Goal: Information Seeking & Learning: Understand process/instructions

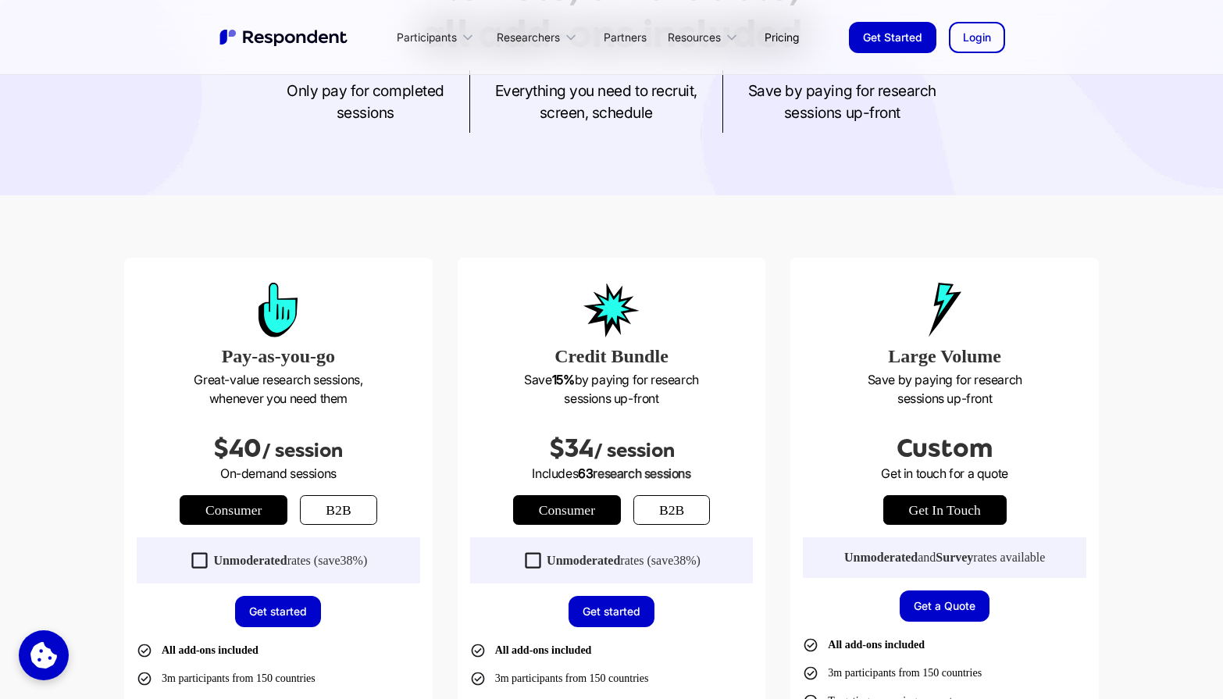
scroll to position [237, 0]
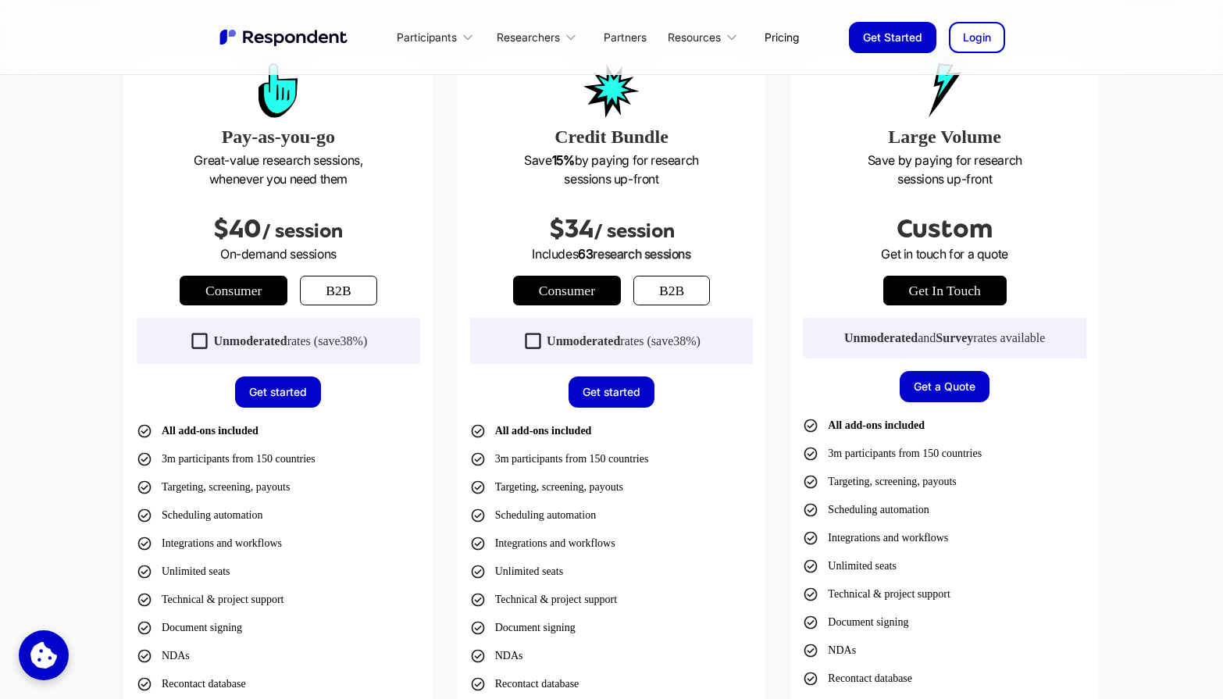
scroll to position [459, 0]
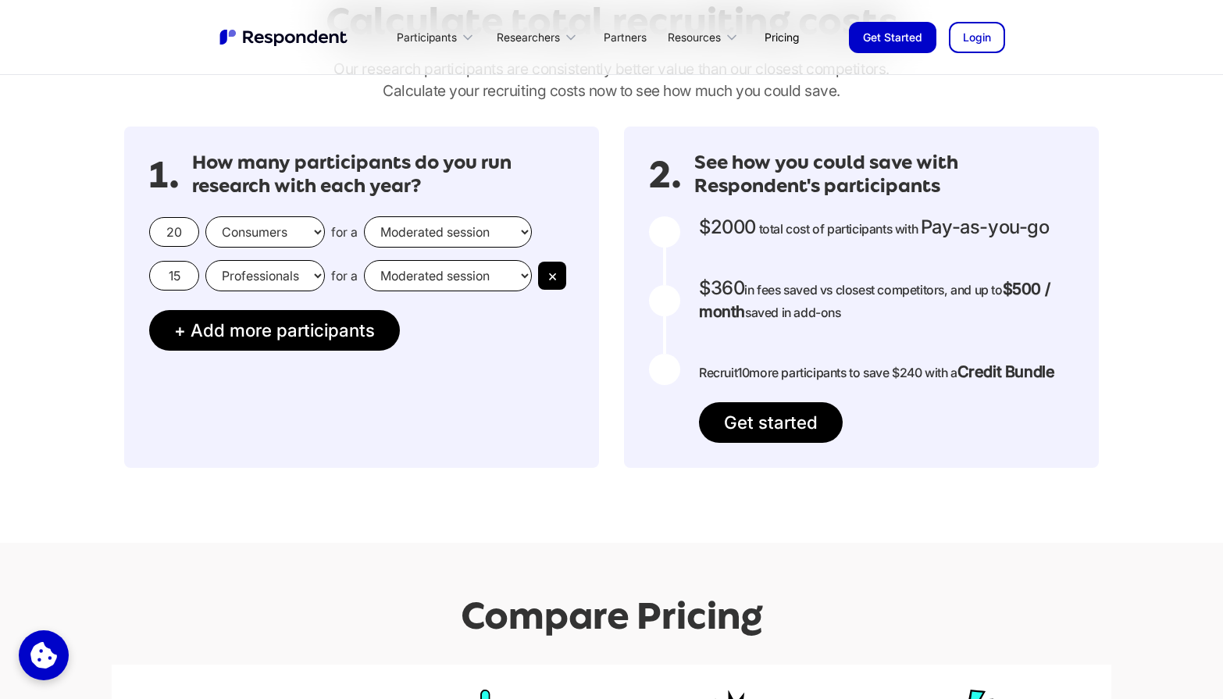
scroll to position [1267, 0]
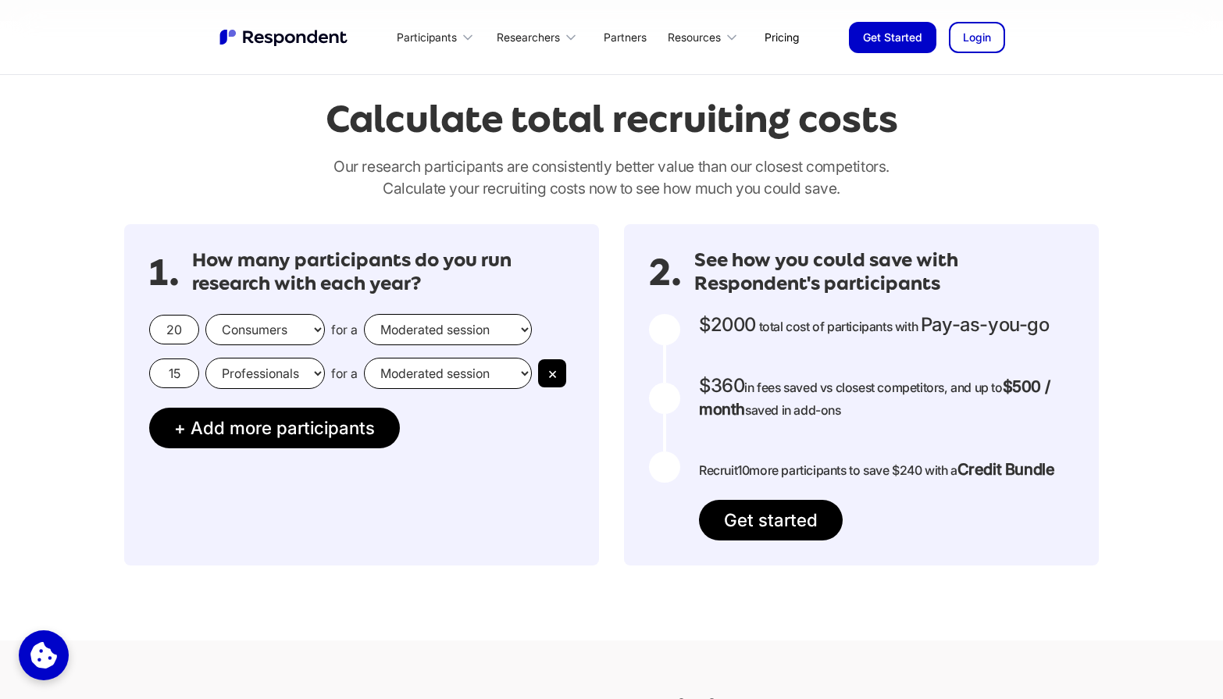
click at [318, 375] on select "Professionals Consumers" at bounding box center [264, 373] width 119 height 31
click at [315, 329] on select "Consumers Professionals" at bounding box center [264, 329] width 119 height 31
click at [529, 333] on select "Moderated session Unmoderated session" at bounding box center [448, 329] width 168 height 31
click at [189, 328] on input "20" at bounding box center [174, 330] width 50 height 30
click at [182, 376] on input "15" at bounding box center [174, 373] width 50 height 30
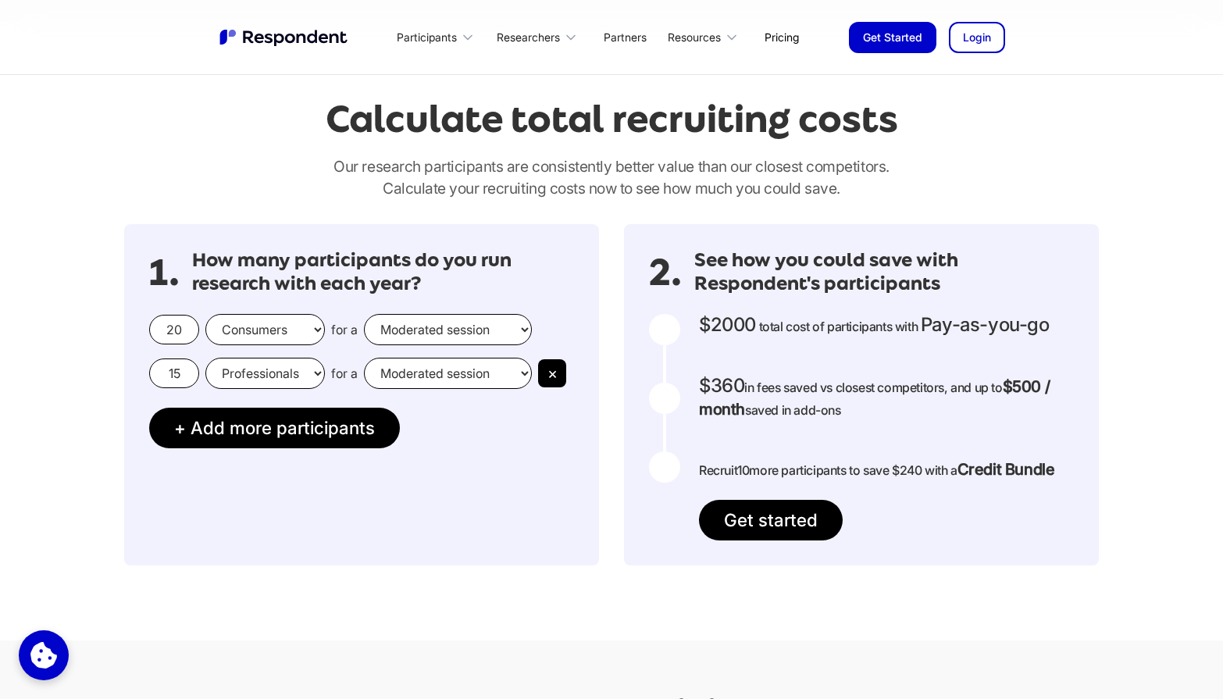
click at [288, 503] on div "1. How many participants do you run research with each year? 20 Consumers Profe…" at bounding box center [361, 394] width 475 height 341
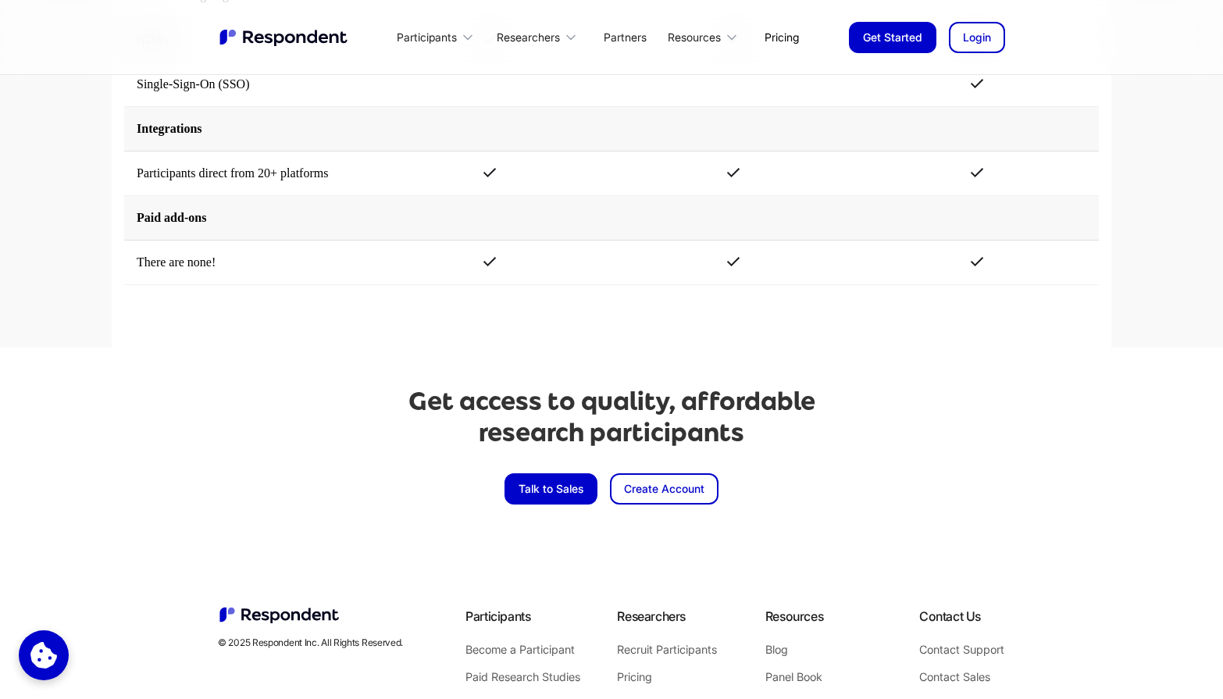
scroll to position [3381, 0]
